Goal: Transaction & Acquisition: Purchase product/service

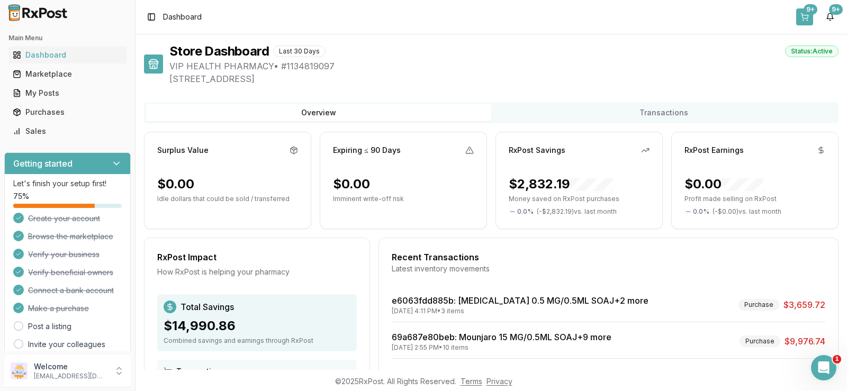
click at [806, 21] on button "9+" at bounding box center [804, 16] width 17 height 17
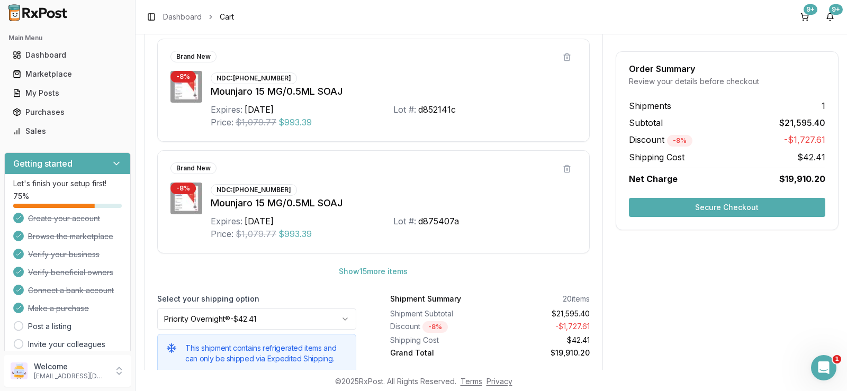
scroll to position [578, 0]
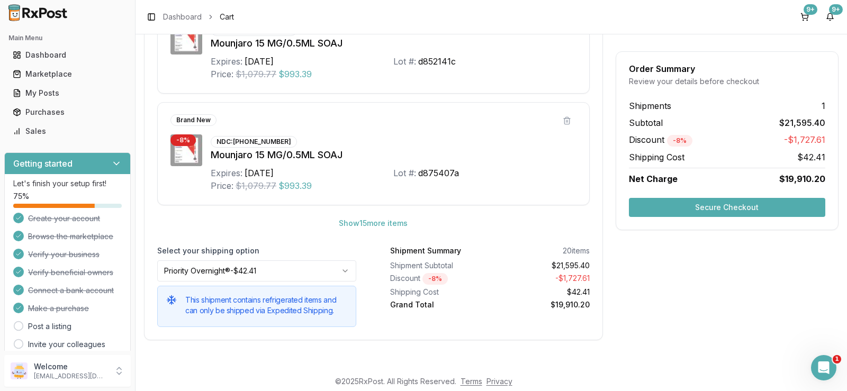
click at [691, 354] on div "Shopping Cart Free economy shipping Qualify for free economy shipping when Any …" at bounding box center [492, 202] width 712 height 336
click at [695, 211] on button "Secure Checkout" at bounding box center [727, 207] width 196 height 19
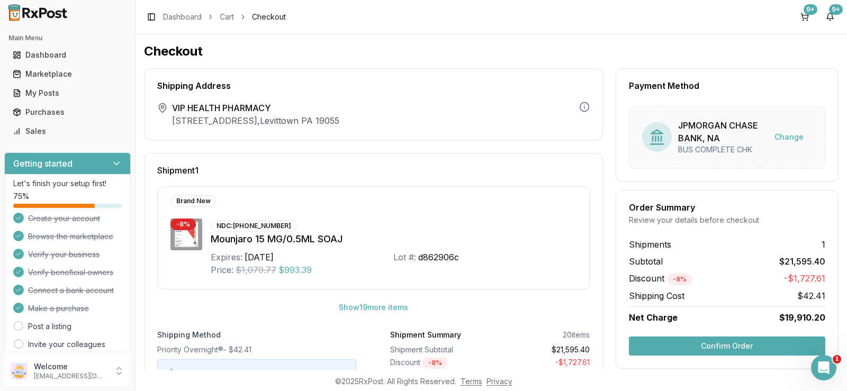
click at [736, 346] on button "Confirm Order" at bounding box center [727, 346] width 196 height 19
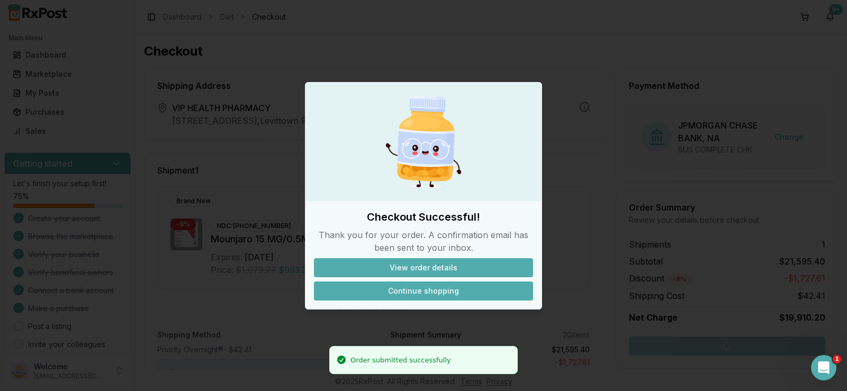
click at [446, 292] on button "Continue shopping" at bounding box center [423, 291] width 219 height 19
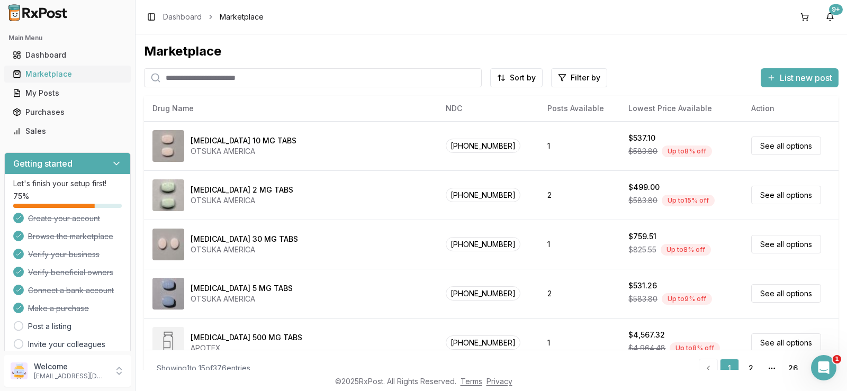
click at [49, 73] on div "Marketplace" at bounding box center [68, 74] width 110 height 11
click at [49, 64] on ul "Dashboard Marketplace My Posts Purchases Sales" at bounding box center [67, 93] width 127 height 93
click at [49, 63] on link "Dashboard" at bounding box center [67, 55] width 118 height 19
